Goal: Task Accomplishment & Management: Use online tool/utility

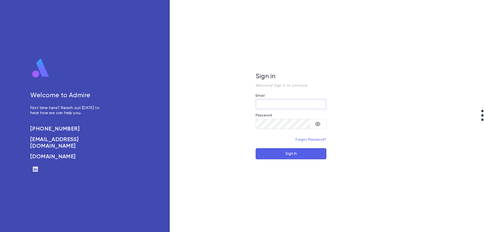
type input "**********"
click at [278, 151] on button "Sign In" at bounding box center [291, 153] width 71 height 11
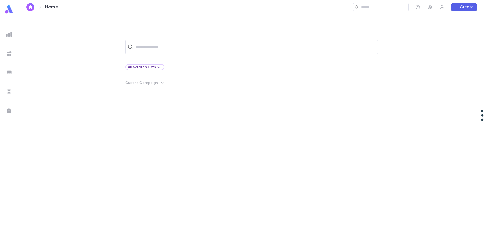
click at [55, 9] on p "Home" at bounding box center [51, 7] width 13 height 6
click at [136, 68] on div "All Scratch Lists" at bounding box center [145, 67] width 34 height 6
click at [144, 49] on div at bounding box center [242, 116] width 485 height 232
click at [144, 47] on input "text" at bounding box center [254, 47] width 241 height 10
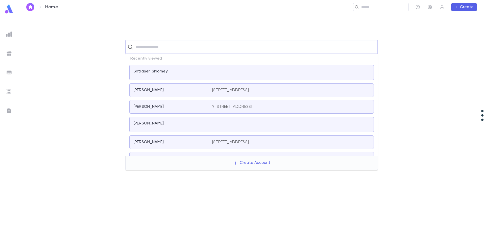
click at [32, 8] on img "button" at bounding box center [30, 7] width 6 height 4
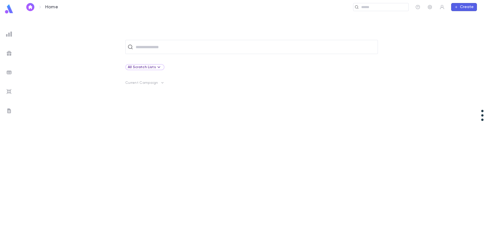
click at [8, 35] on img at bounding box center [9, 34] width 6 height 6
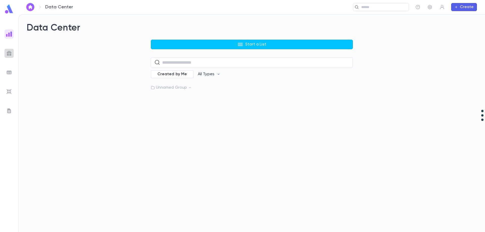
click at [9, 56] on img at bounding box center [9, 53] width 6 height 6
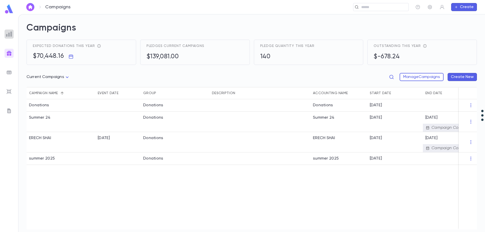
click at [9, 36] on img at bounding box center [9, 34] width 6 height 6
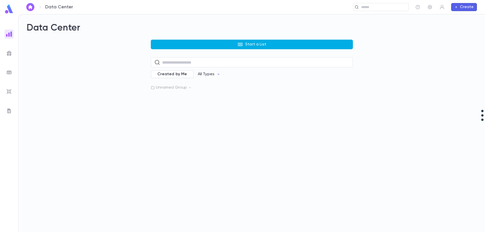
click at [217, 43] on button "Start a List" at bounding box center [252, 45] width 202 height 10
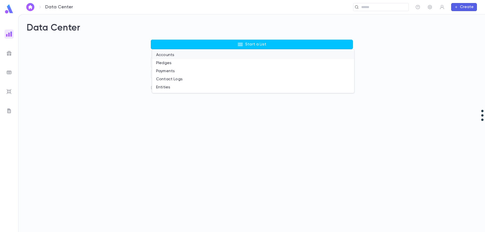
click at [191, 56] on li "Accounts" at bounding box center [253, 55] width 202 height 8
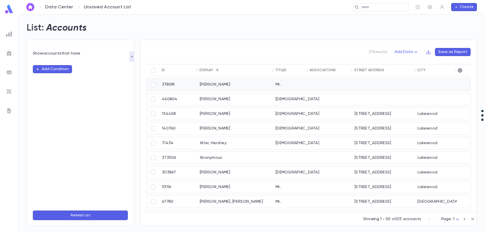
click at [254, 82] on div "[PERSON_NAME]" at bounding box center [235, 85] width 76 height 12
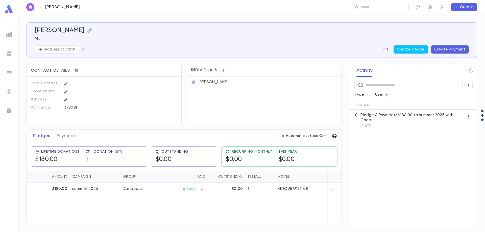
scroll to position [0, 23]
